Goal: Task Accomplishment & Management: Use online tool/utility

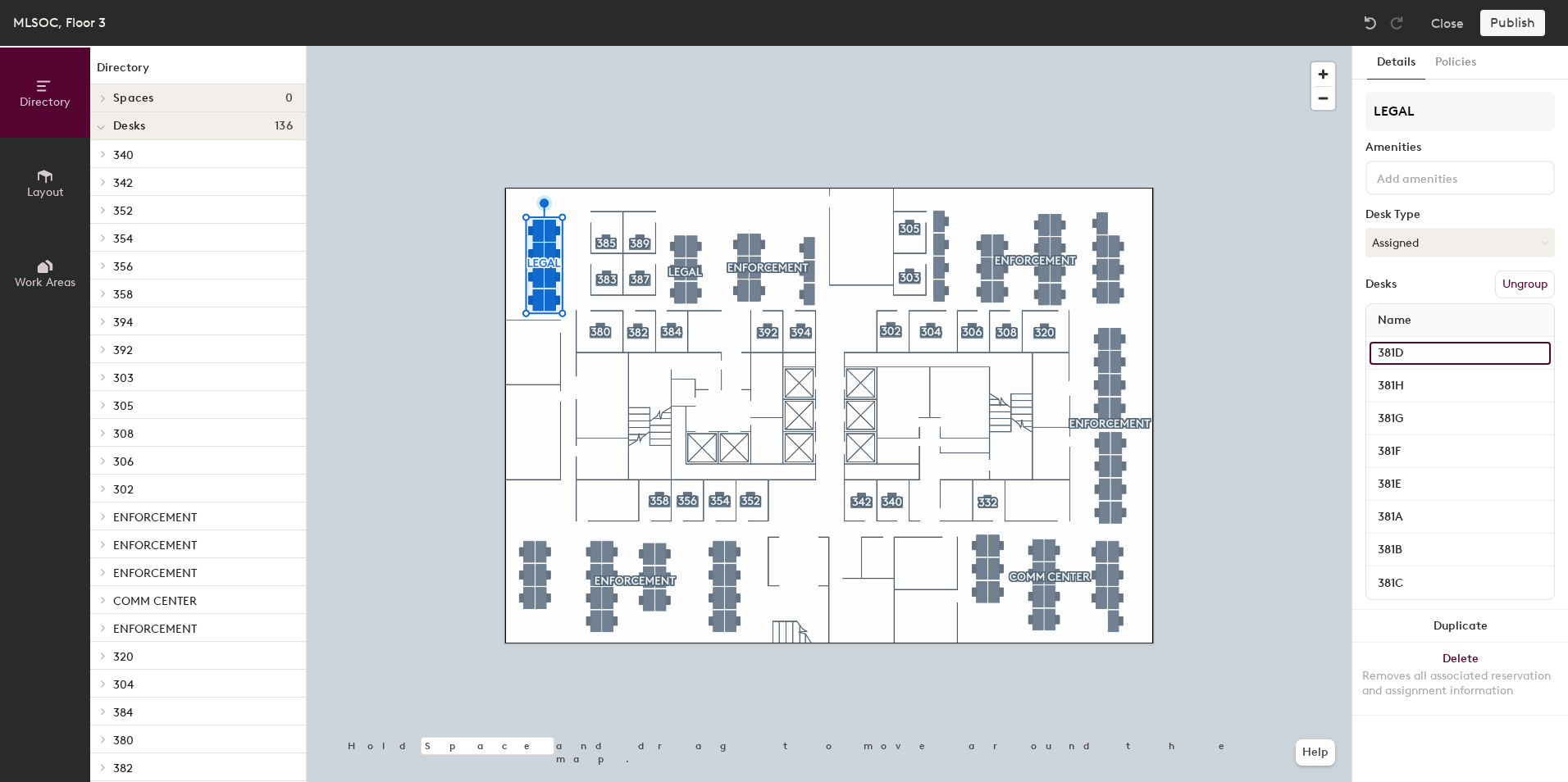
click at [1406, 351] on input "381D" at bounding box center [1460, 353] width 182 height 23
click at [1413, 352] on input "381D" at bounding box center [1460, 353] width 182 height 23
click at [1442, 242] on button "Assigned" at bounding box center [1459, 243] width 189 height 30
click at [1420, 294] on div "Assigned" at bounding box center [1448, 293] width 164 height 24
click at [1523, 31] on div "Publish" at bounding box center [1518, 23] width 74 height 26
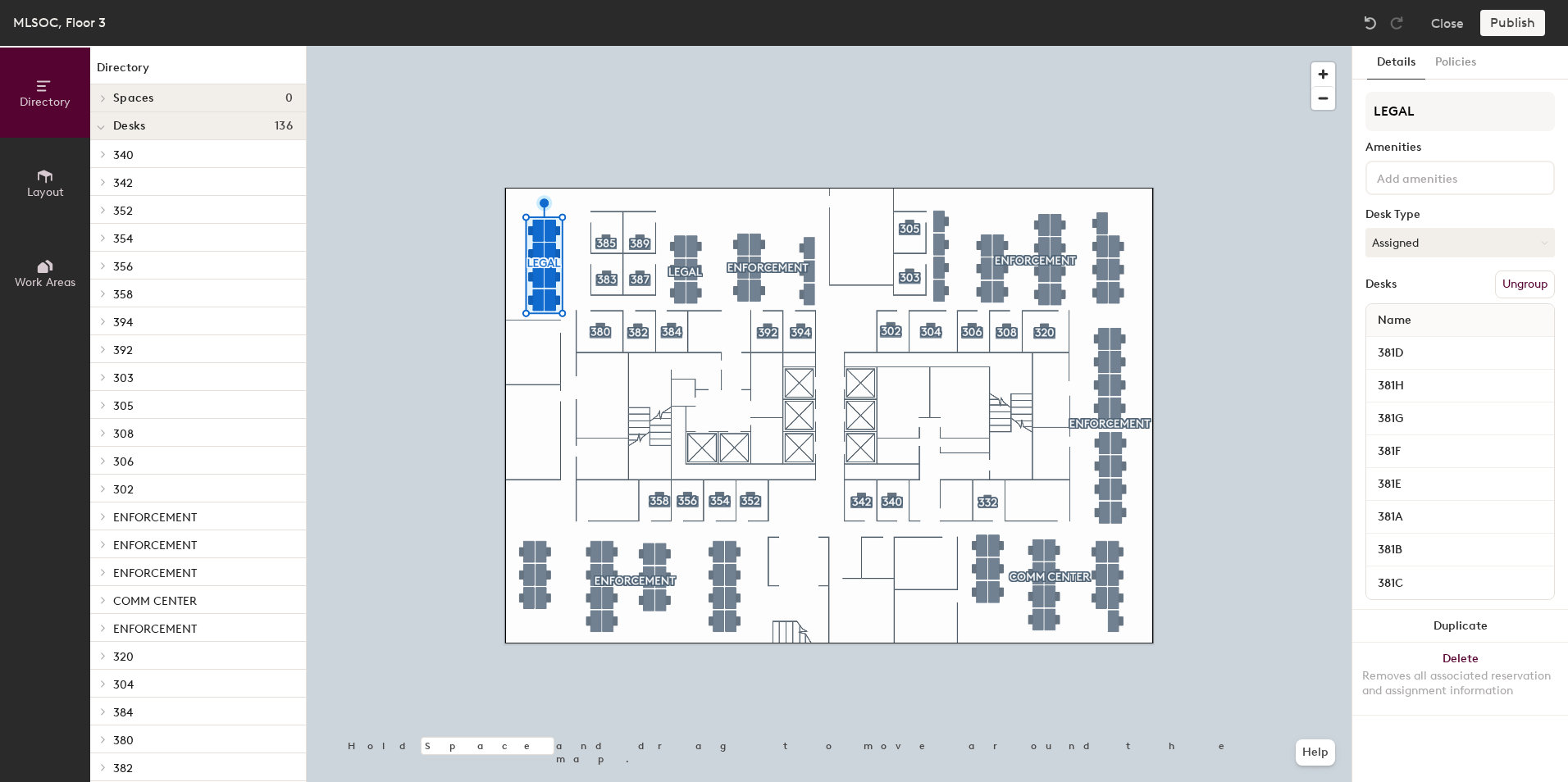
click at [1502, 28] on div "Publish" at bounding box center [1518, 23] width 74 height 26
click at [1501, 21] on div "Publish" at bounding box center [1518, 23] width 74 height 26
click at [1498, 21] on div "Publish" at bounding box center [1518, 23] width 74 height 26
click at [1376, 28] on img at bounding box center [1371, 23] width 17 height 17
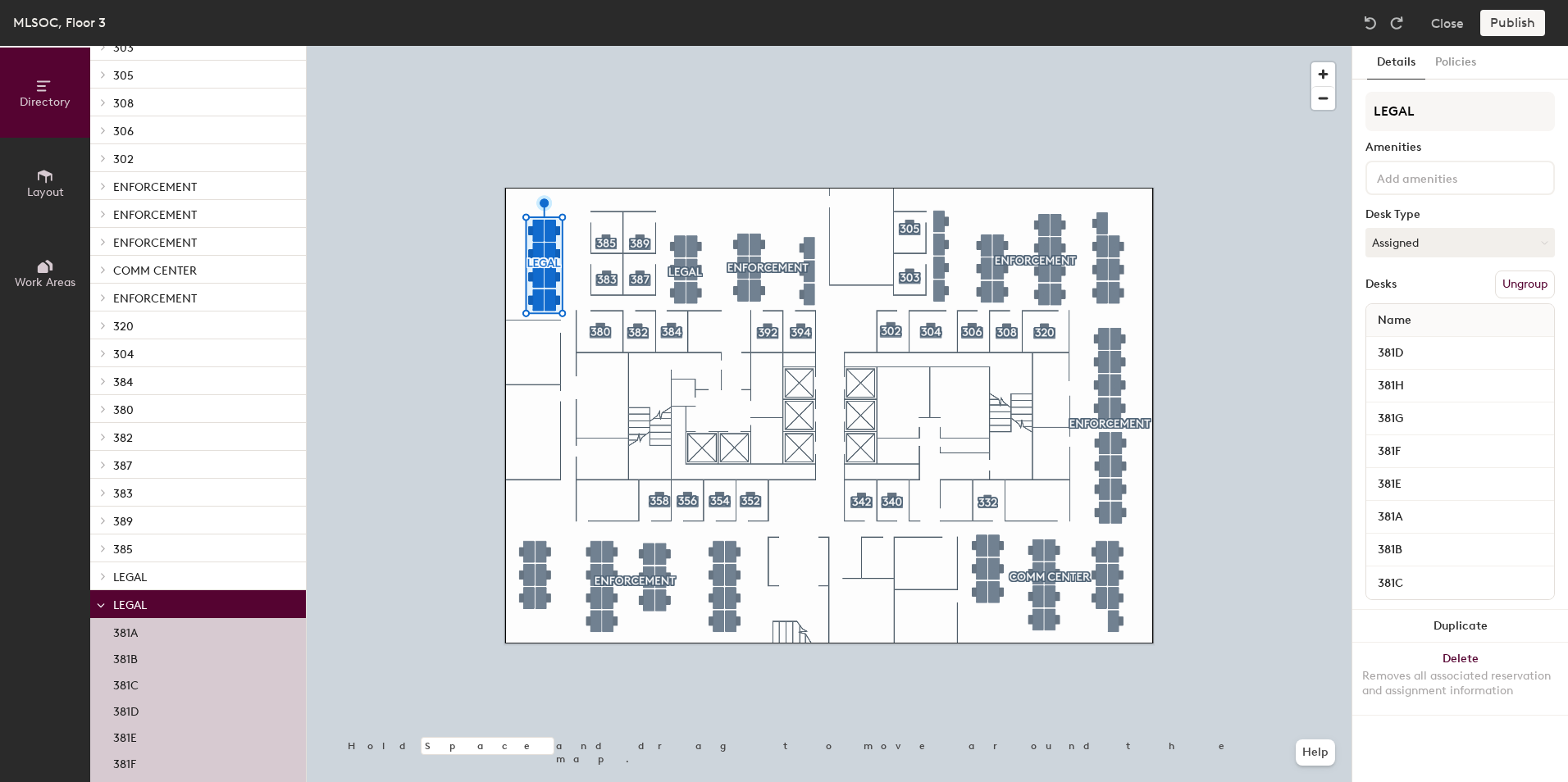
scroll to position [410, 0]
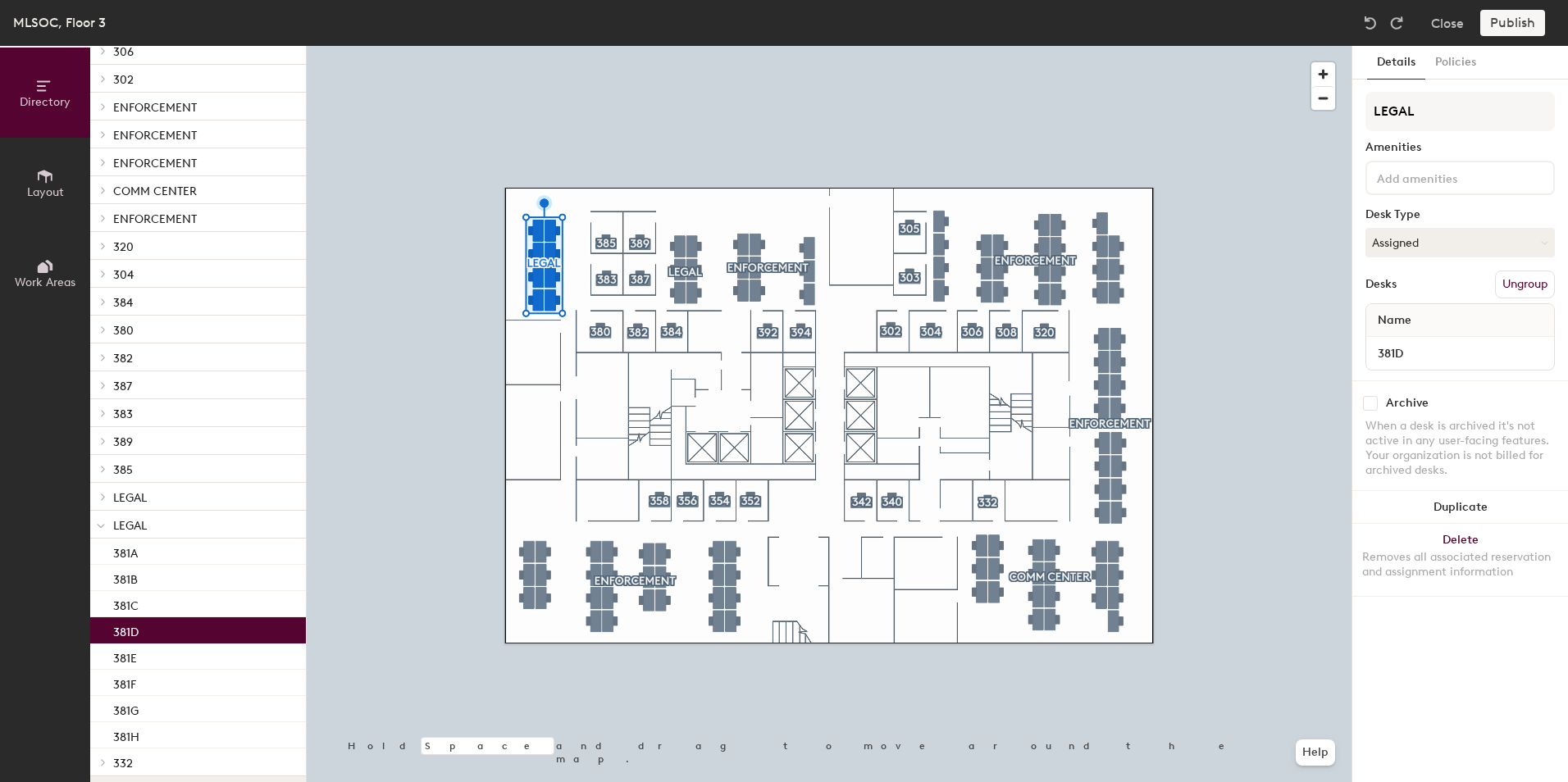
click at [140, 628] on div "381D" at bounding box center [198, 630] width 216 height 26
click at [1511, 25] on div "Publish" at bounding box center [1518, 23] width 74 height 26
click at [1509, 27] on div "Publish" at bounding box center [1518, 23] width 74 height 26
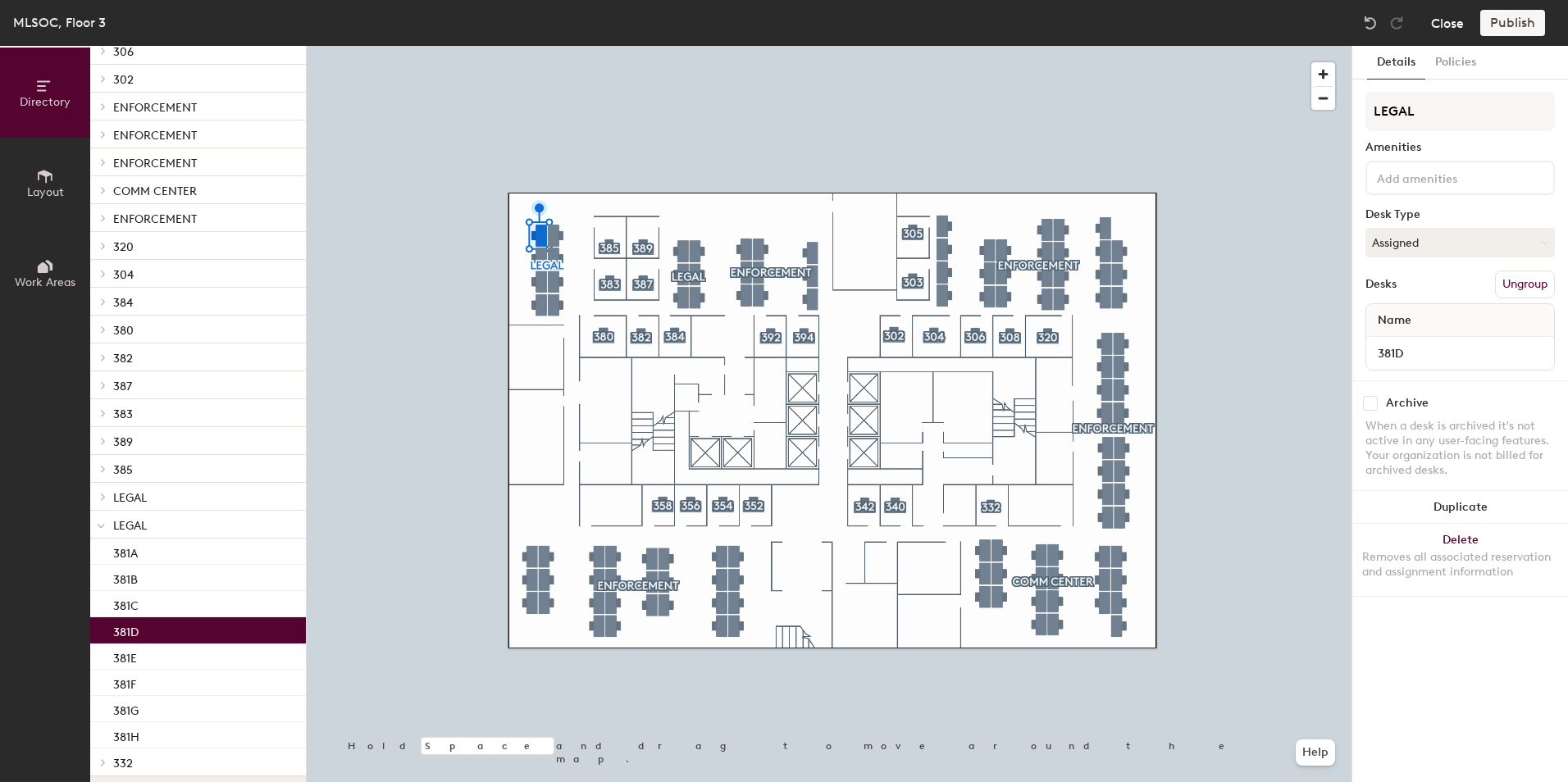
click at [1449, 17] on button "Close" at bounding box center [1447, 23] width 33 height 26
